Goal: Check status: Check status

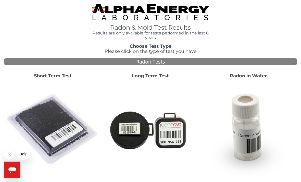
click at [60, 128] on img at bounding box center [53, 130] width 94 height 94
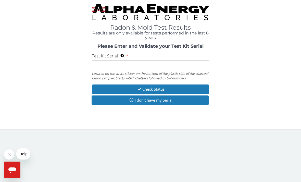
click at [121, 64] on input "Test Kit Serial Located on the white sticker on the bottom of the plastic side …" at bounding box center [150, 65] width 117 height 11
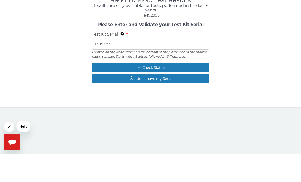
type input "Fe492355"
click at [173, 90] on button "Check Status" at bounding box center [150, 94] width 117 height 9
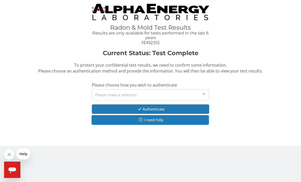
click at [205, 93] on div at bounding box center [204, 94] width 10 height 10
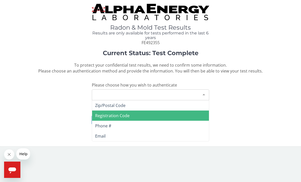
click at [142, 117] on span "Registration Code" at bounding box center [150, 115] width 117 height 10
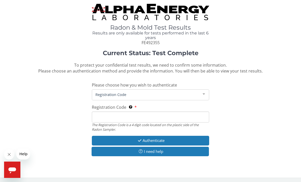
click at [155, 104] on div "Registration Code The Registration Code is a 4 digit code located on the plasti…" at bounding box center [150, 117] width 117 height 27
click at [157, 107] on div "Registration Code The Registration Code is a 4 digit code located on the plasti…" at bounding box center [150, 117] width 117 height 27
click at [160, 107] on div "Registration Code The Registration Code is a 4 digit code located on the plasti…" at bounding box center [150, 117] width 117 height 27
click at [158, 111] on input "Registration Code The Registration Code is a 4 digit code located on the plasti…" at bounding box center [150, 116] width 117 height 11
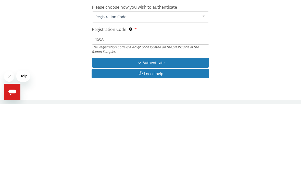
type input "150A"
click at [176, 136] on button "Authenticate" at bounding box center [150, 140] width 117 height 9
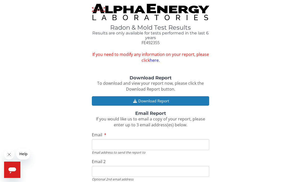
click at [177, 102] on button "Download Report" at bounding box center [150, 100] width 117 height 9
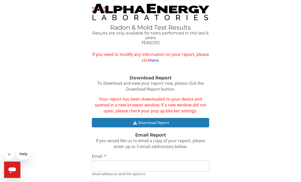
click at [181, 106] on span "Your report has been downloaded to your device and opened in a new browser wind…" at bounding box center [151, 104] width 112 height 17
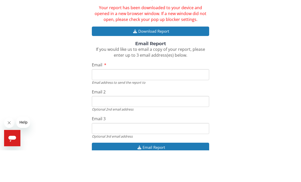
scroll to position [59, 0]
